Goal: Information Seeking & Learning: Learn about a topic

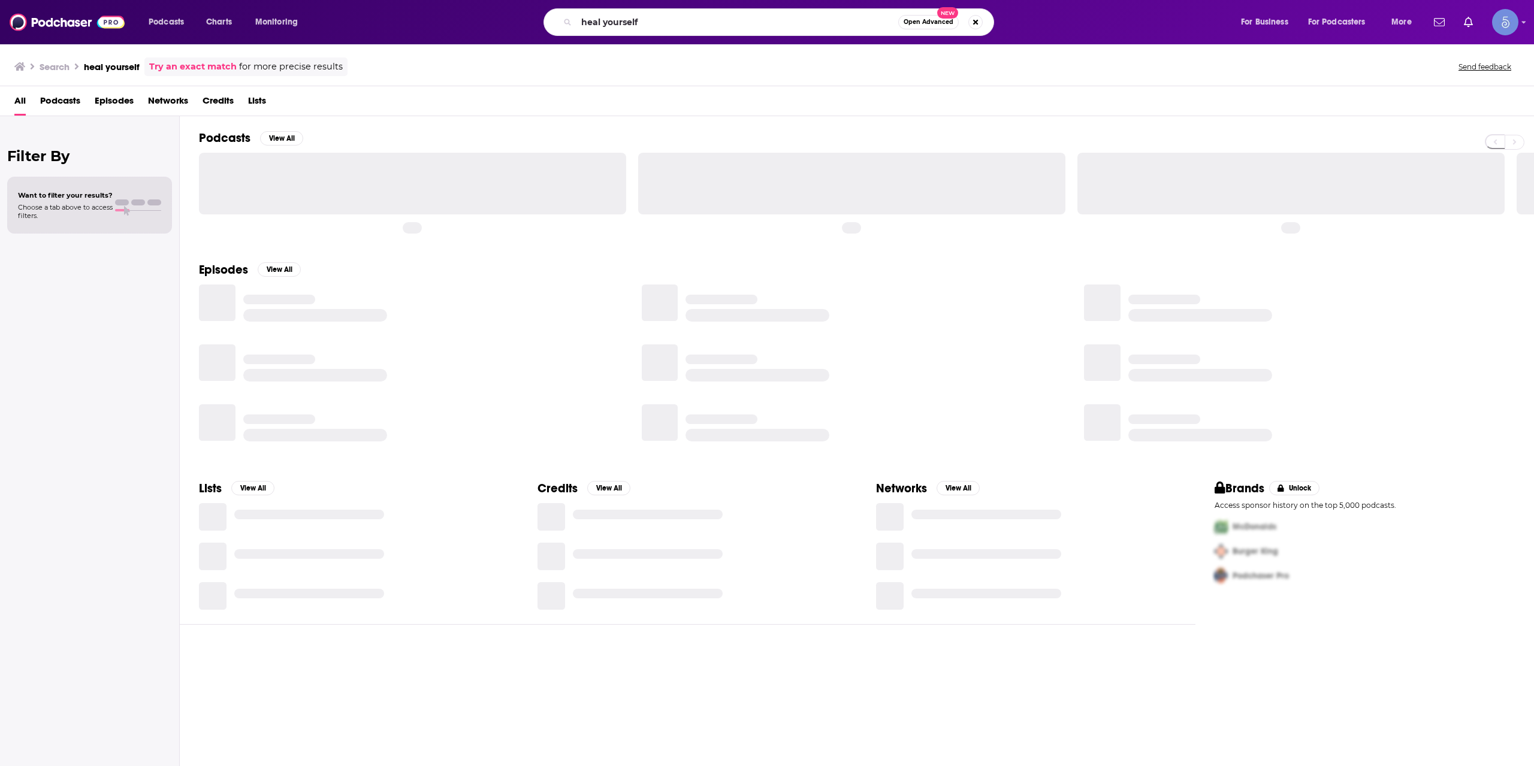
click at [775, 21] on input "heal yourself" at bounding box center [737, 22] width 322 height 19
click at [775, 20] on input "heal yourself" at bounding box center [737, 22] width 322 height 19
click at [775, 21] on input "heal yourself" at bounding box center [737, 22] width 322 height 19
type input "Aging with Purpose and Passion"
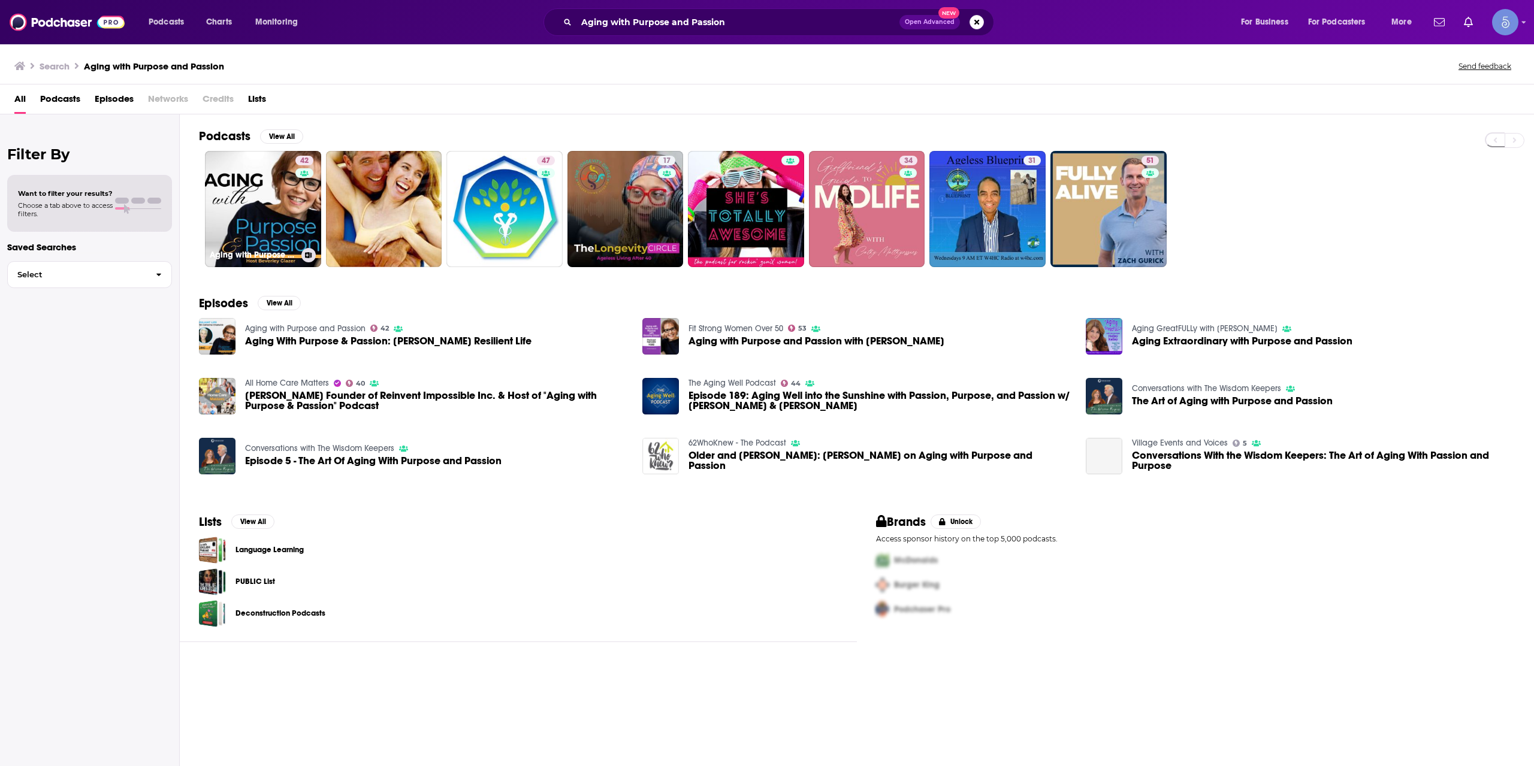
click at [279, 205] on link "42 Aging with Purpose and Passion" at bounding box center [263, 209] width 116 height 116
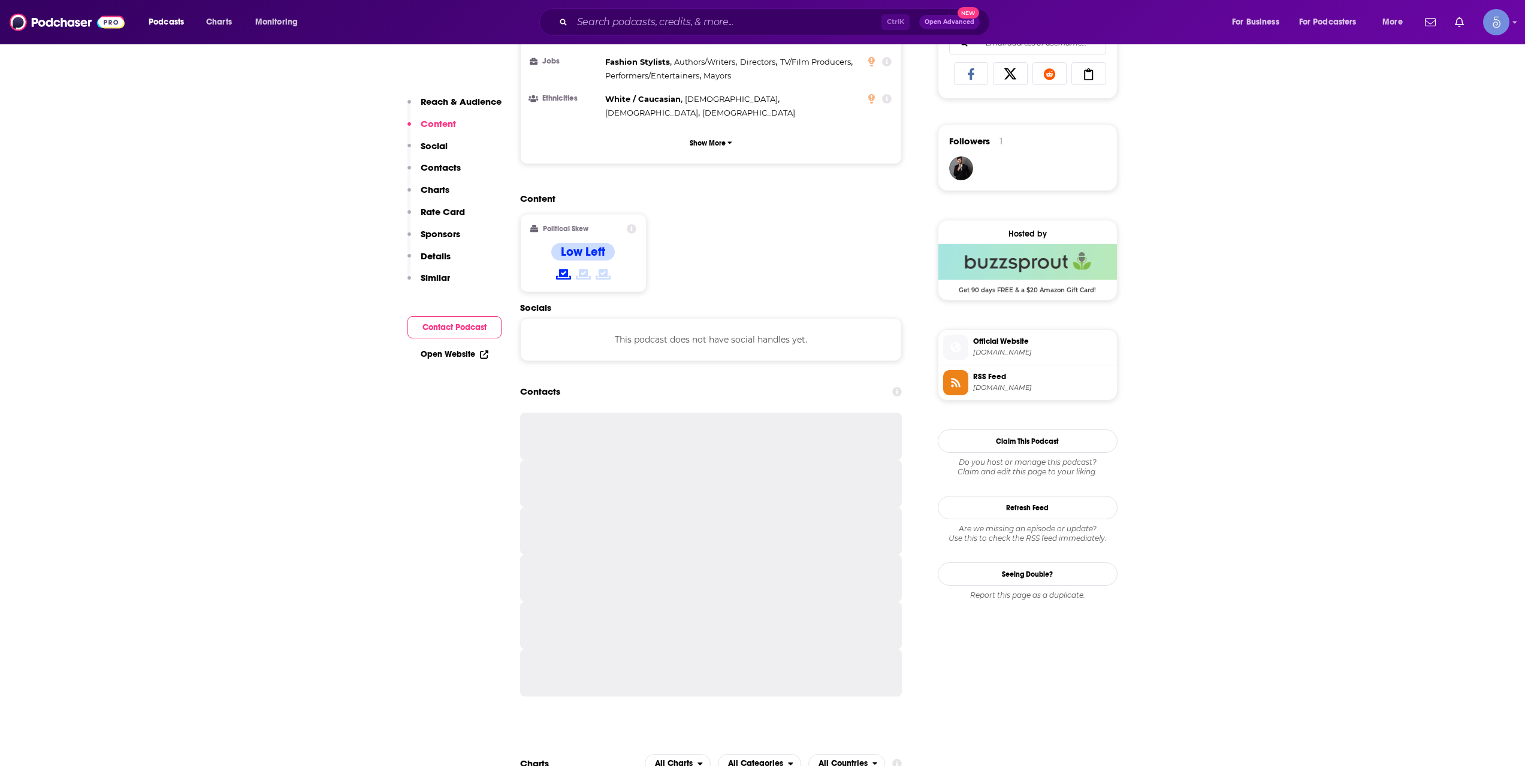
scroll to position [799, 0]
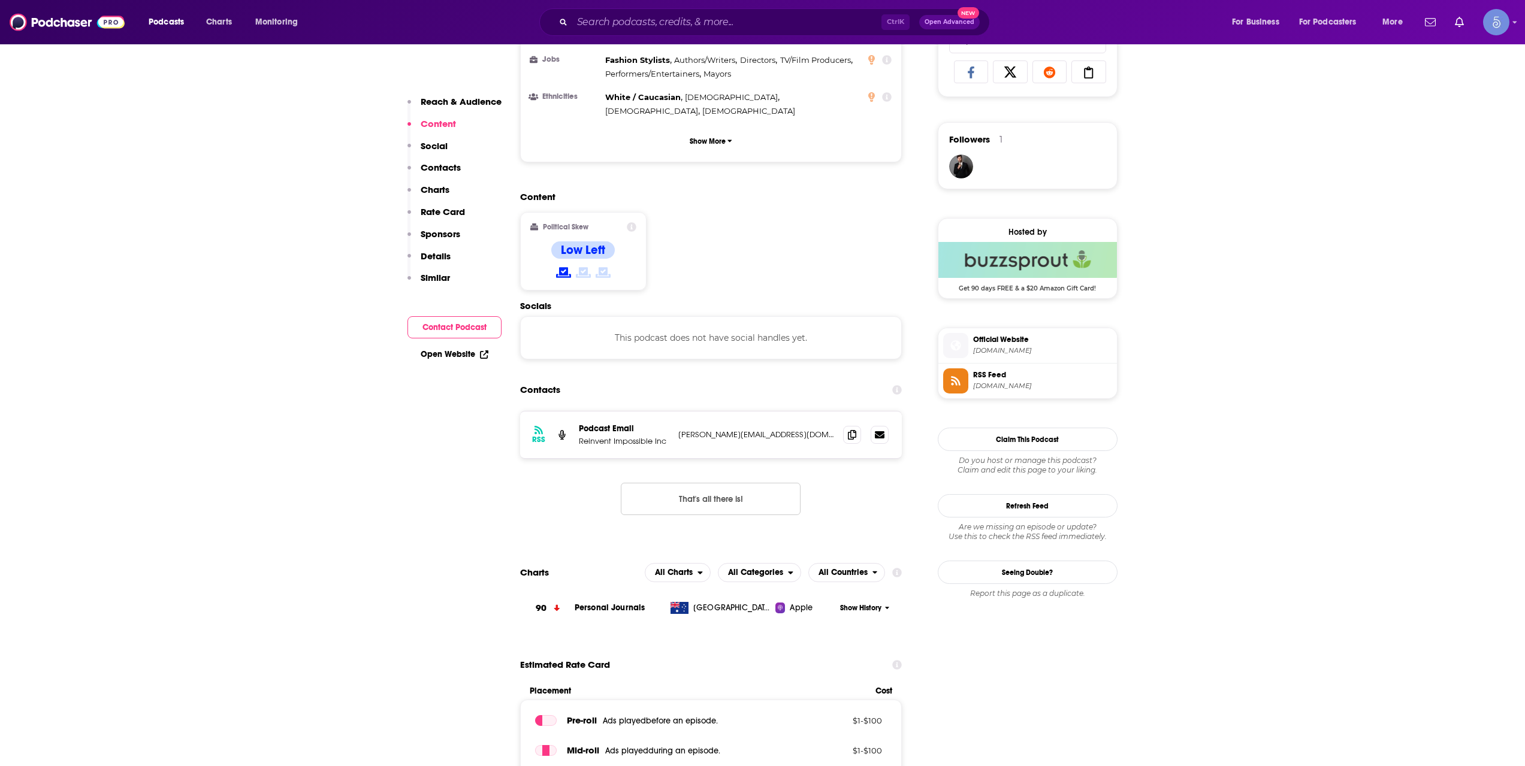
click at [1012, 348] on span "[DOMAIN_NAME]" at bounding box center [1042, 350] width 139 height 9
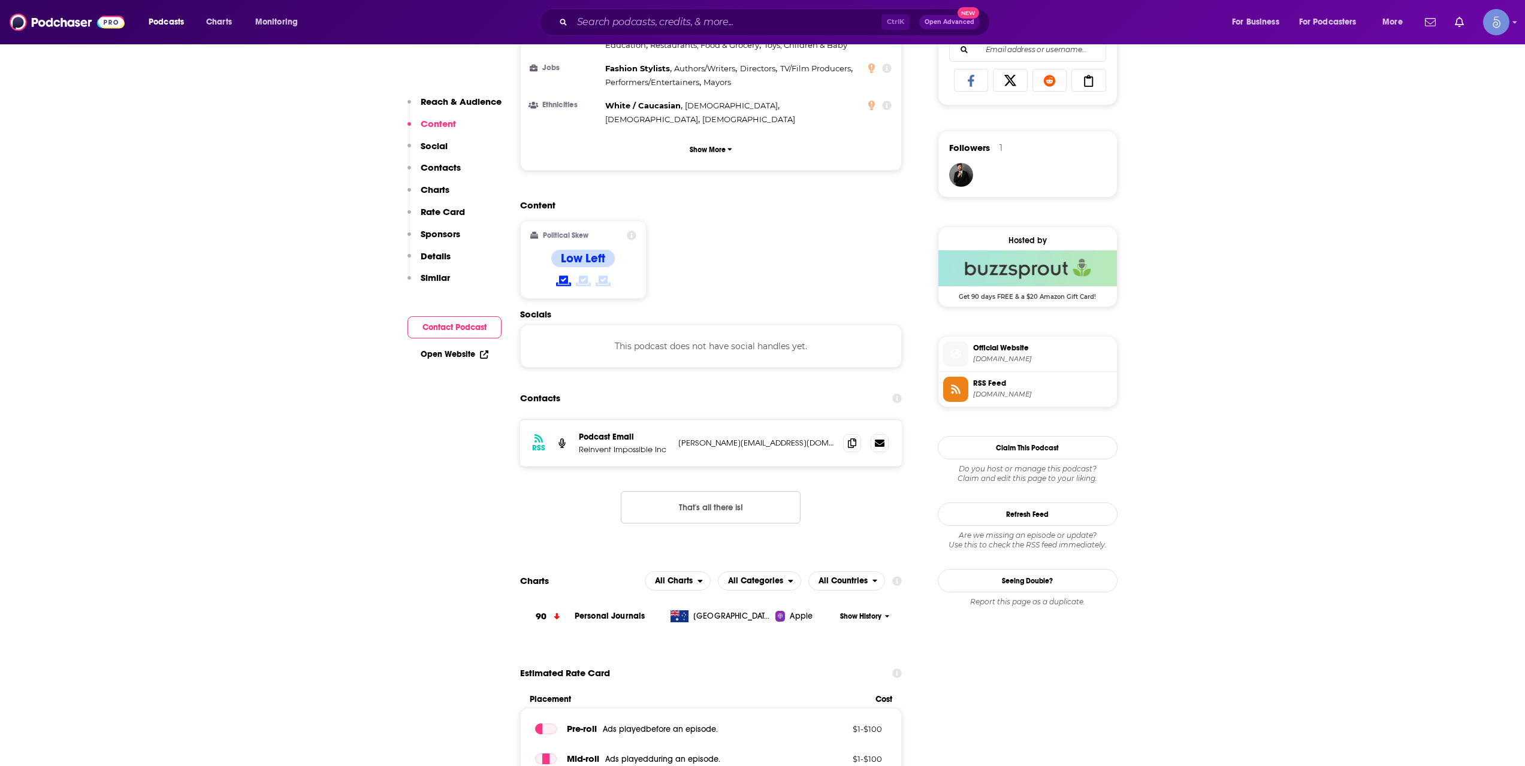
scroll to position [0, 0]
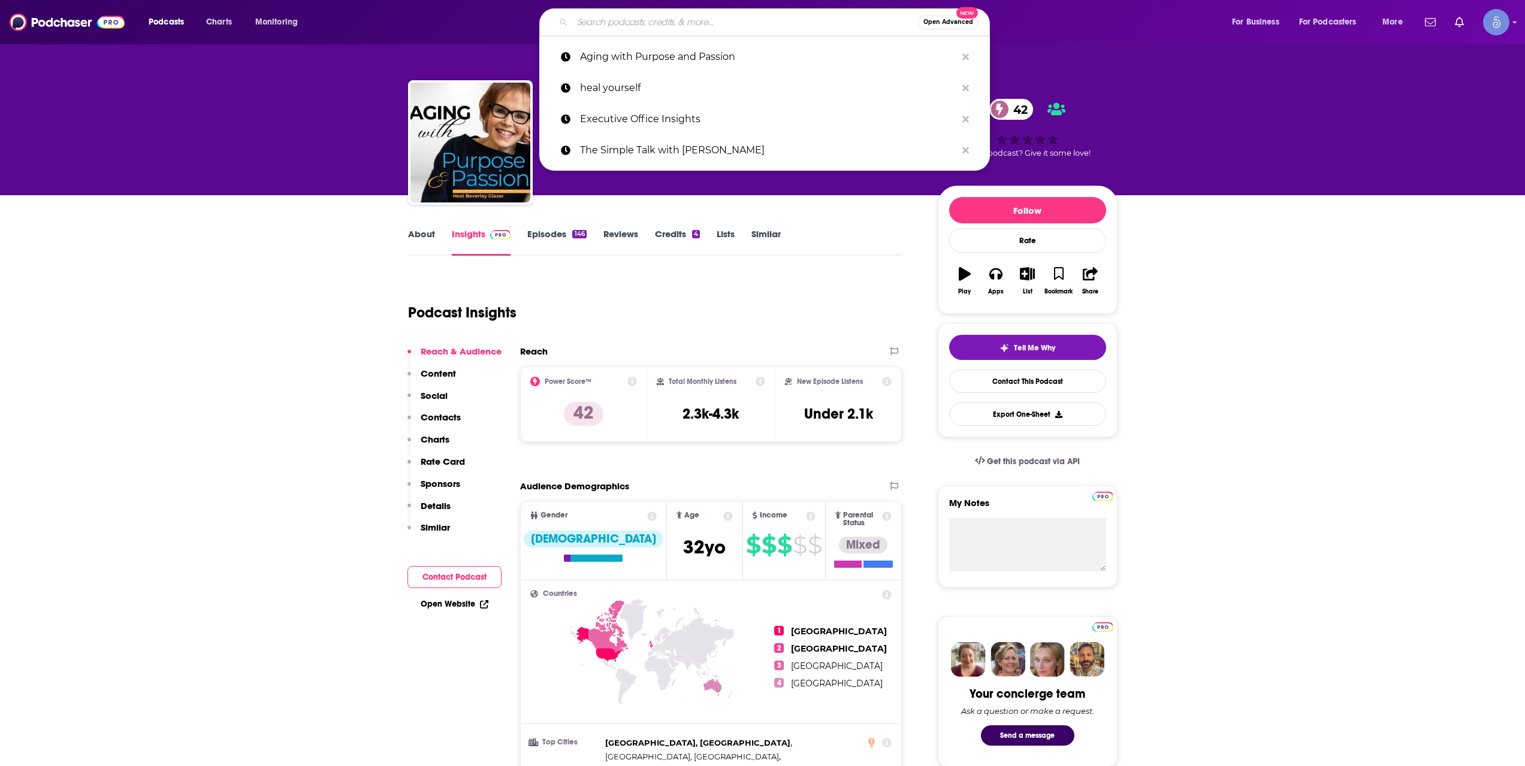
click at [575, 17] on input "Search podcasts, credits, & more..." at bounding box center [745, 22] width 346 height 19
paste input "Health & Living"
type input "Health & Living"
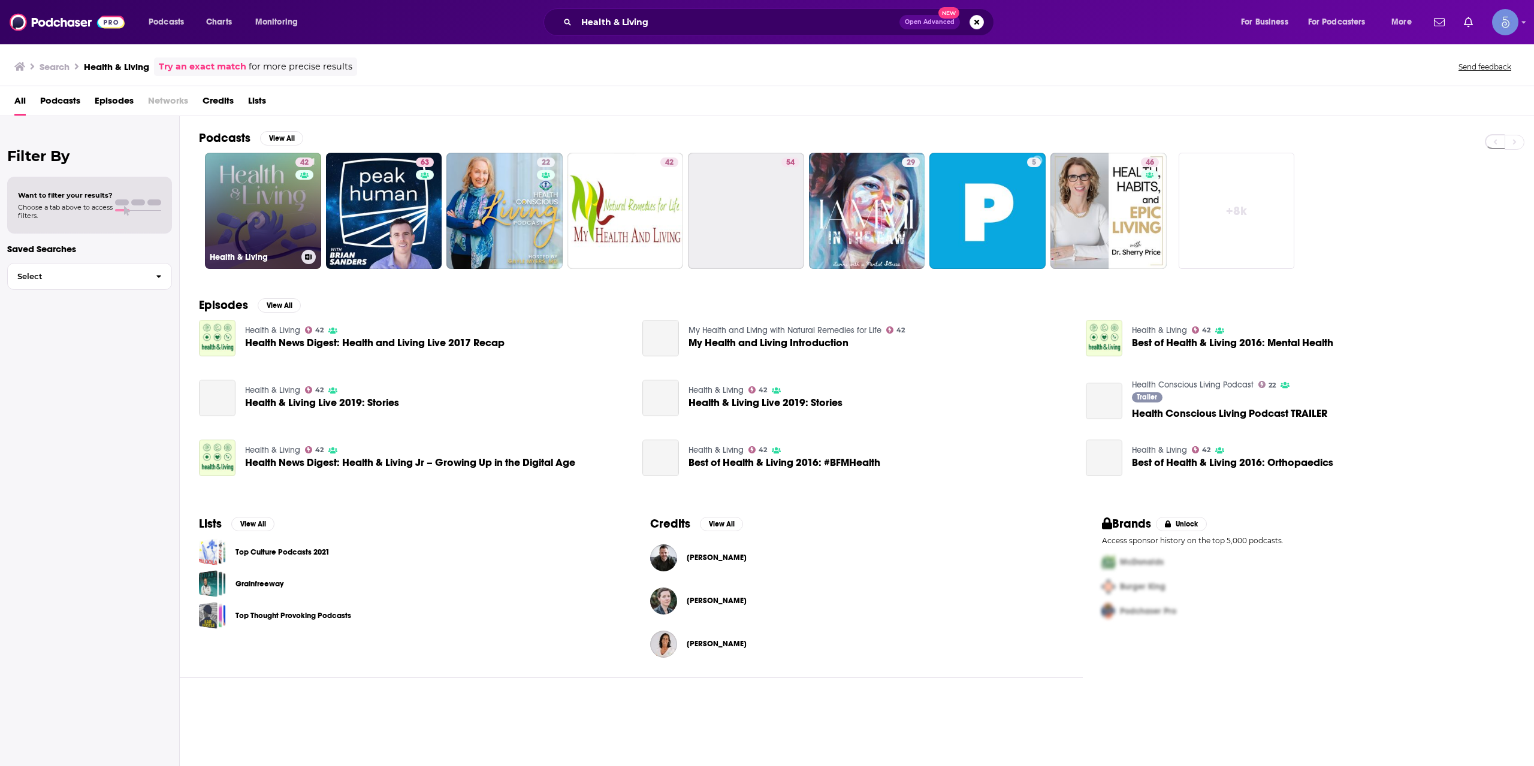
click at [288, 201] on link "42 Health & Living" at bounding box center [263, 211] width 116 height 116
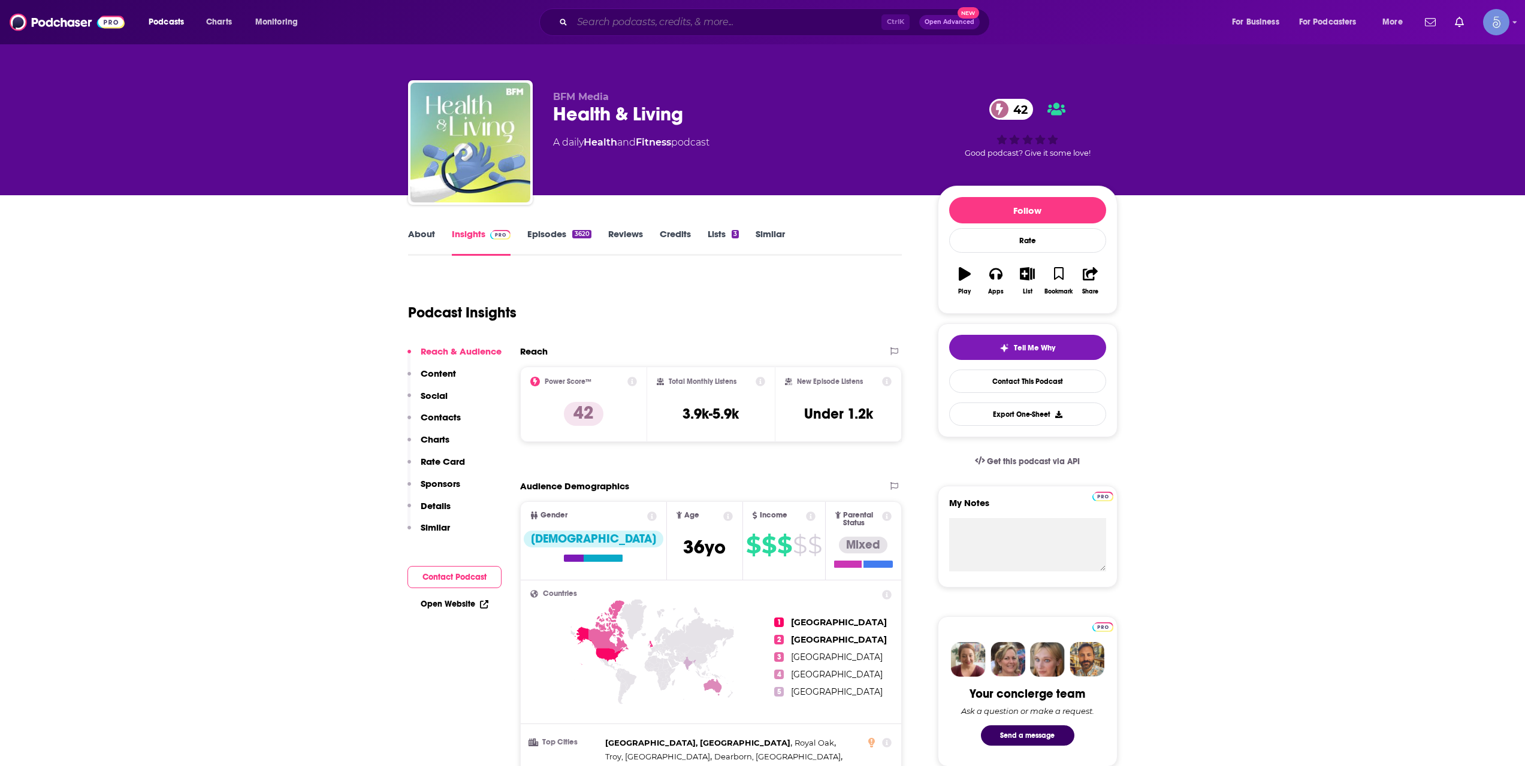
click at [643, 16] on input "Search podcasts, credits, & more..." at bounding box center [726, 22] width 309 height 19
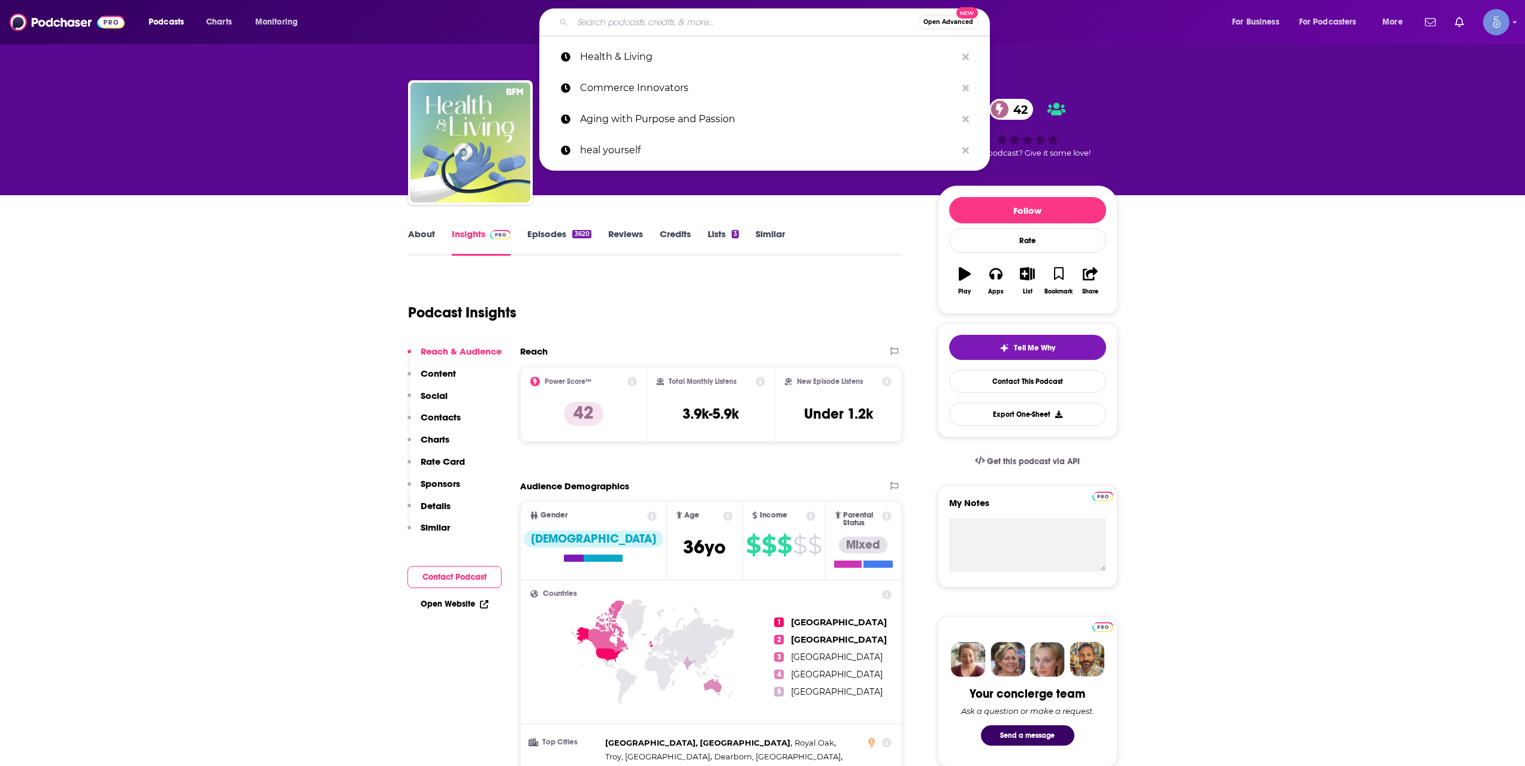
paste input "Raising Health"
type input "Raising Health"
